Goal: Task Accomplishment & Management: Manage account settings

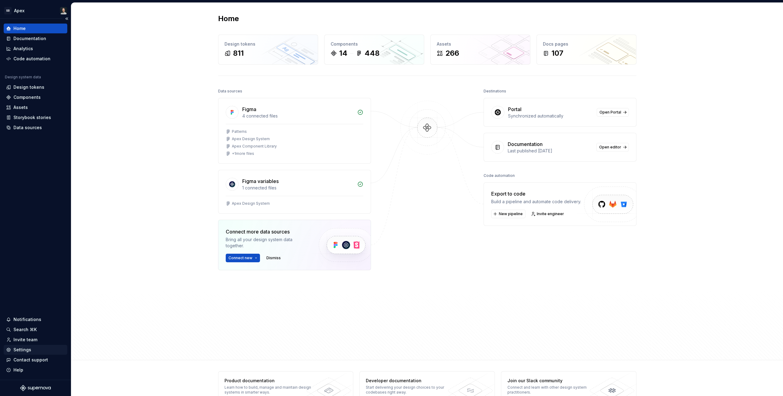
click at [28, 350] on div "Settings" at bounding box center [22, 349] width 18 height 6
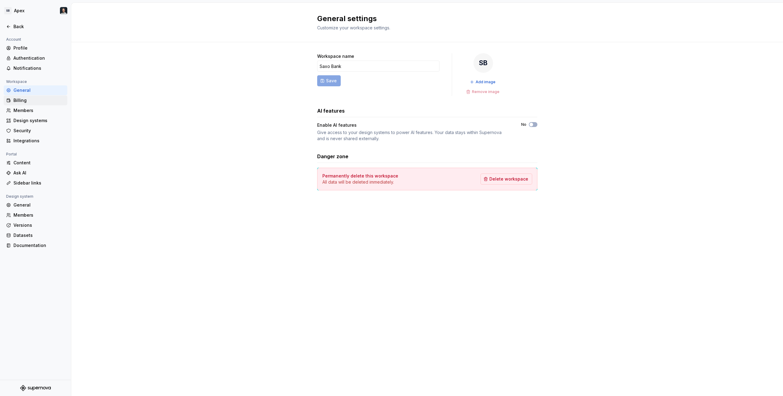
click at [27, 104] on div "Billing" at bounding box center [36, 100] width 64 height 10
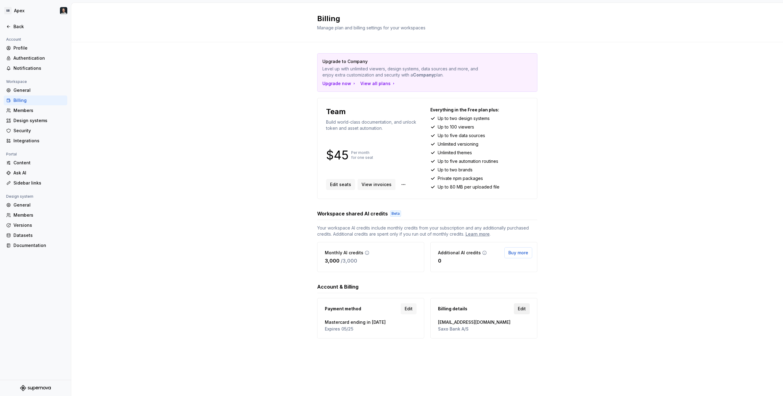
click at [524, 309] on span "Edit" at bounding box center [522, 308] width 8 height 6
